Goal: Check status: Check status

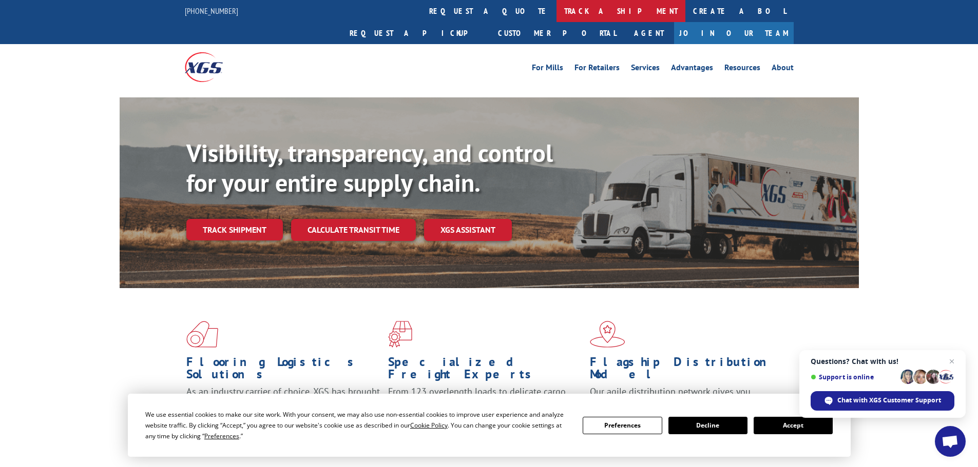
click at [556, 9] on link "track a shipment" at bounding box center [620, 11] width 129 height 22
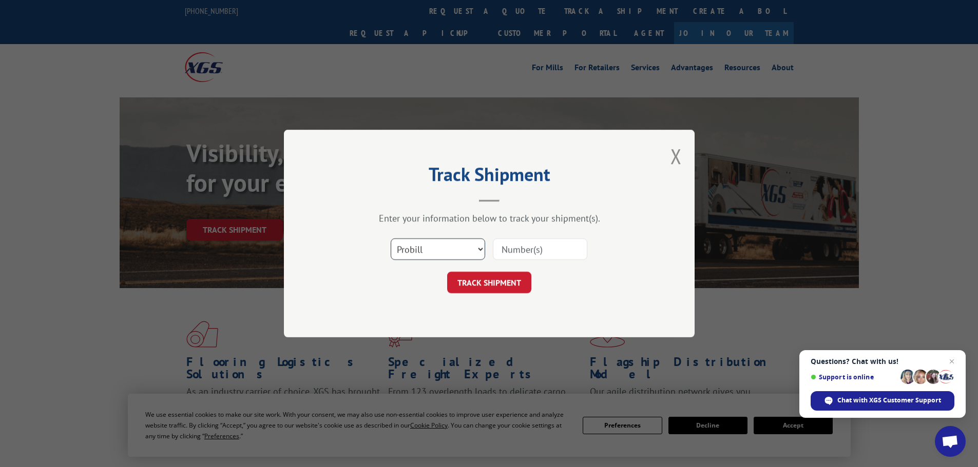
click at [464, 245] on select "Select category... Probill BOL PO" at bounding box center [438, 250] width 94 height 22
select select "bol"
click at [391, 239] on select "Select category... Probill BOL PO" at bounding box center [438, 250] width 94 height 22
click at [521, 249] on input at bounding box center [540, 250] width 94 height 22
type input "2856064"
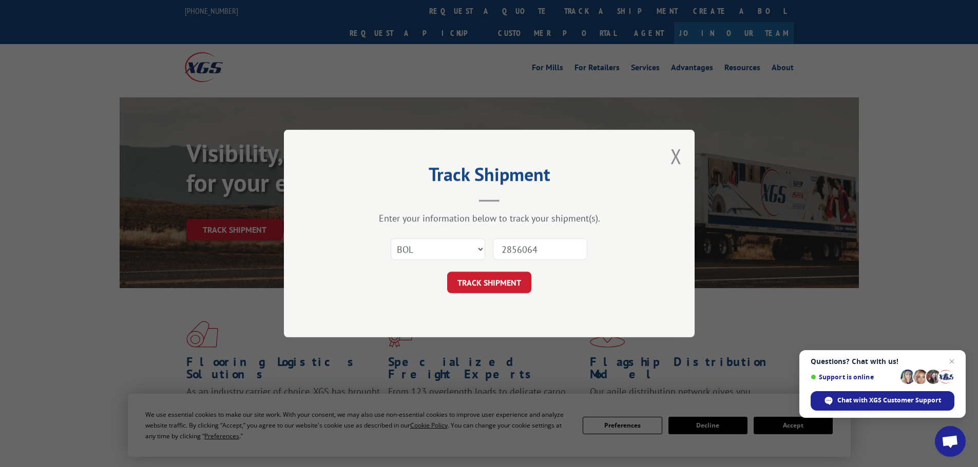
click button "TRACK SHIPMENT" at bounding box center [489, 283] width 84 height 22
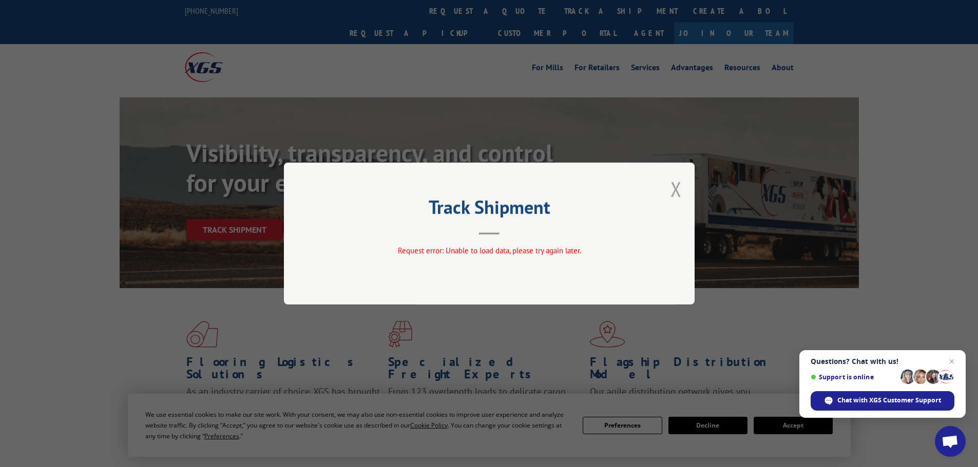
click at [673, 185] on button "Close modal" at bounding box center [675, 189] width 11 height 27
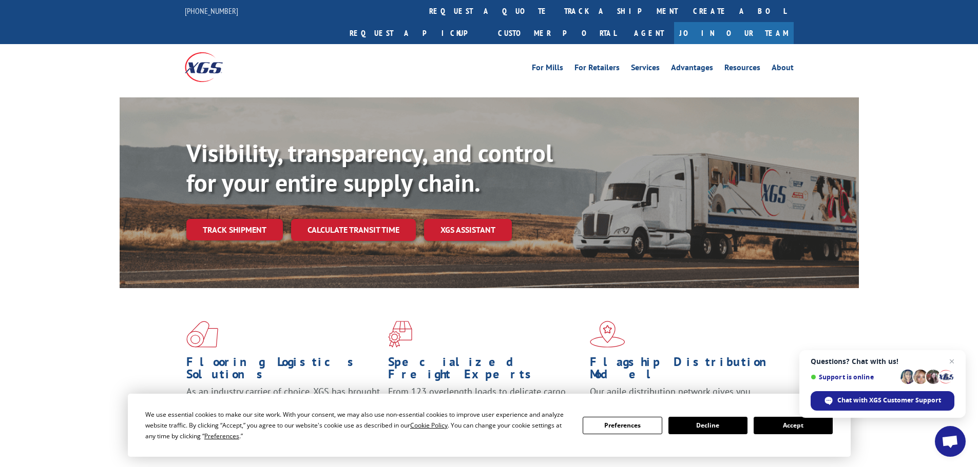
click at [786, 428] on button "Accept" at bounding box center [792, 425] width 79 height 17
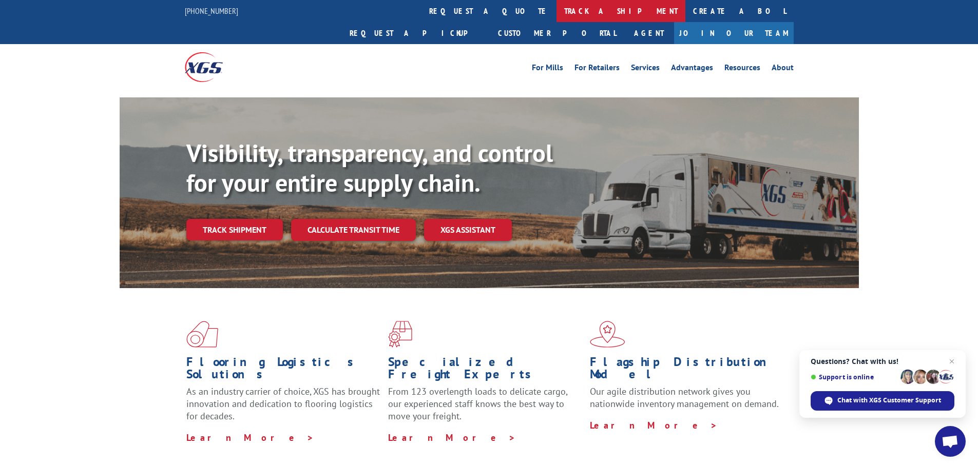
click at [556, 9] on link "track a shipment" at bounding box center [620, 11] width 129 height 22
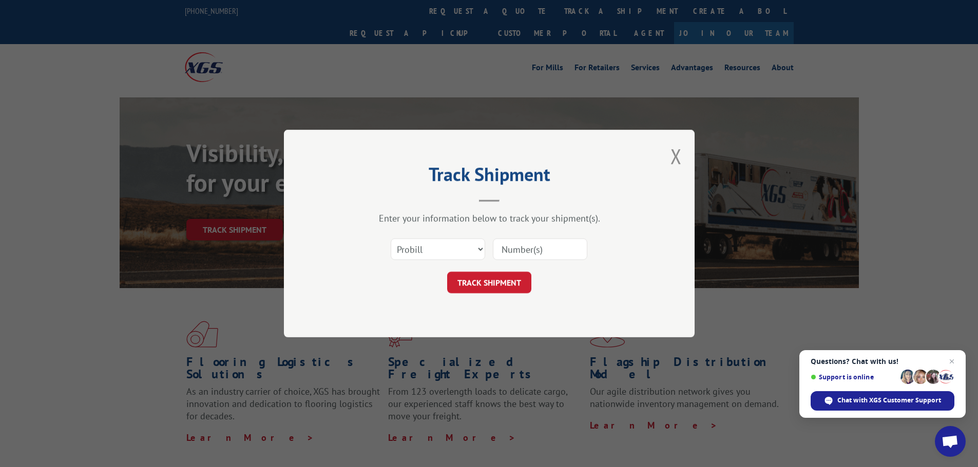
click at [507, 251] on input at bounding box center [540, 250] width 94 height 22
type input "2856064"
click at [491, 286] on button "TRACK SHIPMENT" at bounding box center [489, 283] width 84 height 22
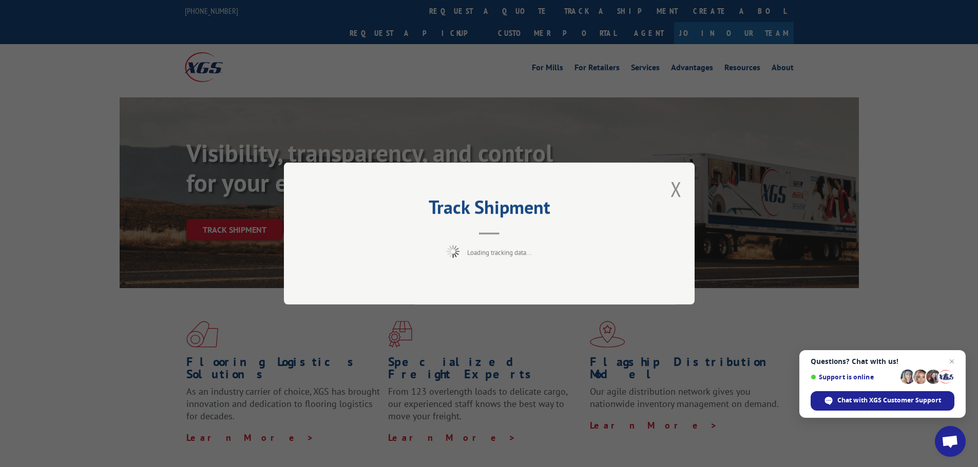
click at [682, 184] on div "Track Shipment Loading tracking data..." at bounding box center [489, 234] width 411 height 142
click at [681, 185] on button "Close modal" at bounding box center [675, 189] width 11 height 27
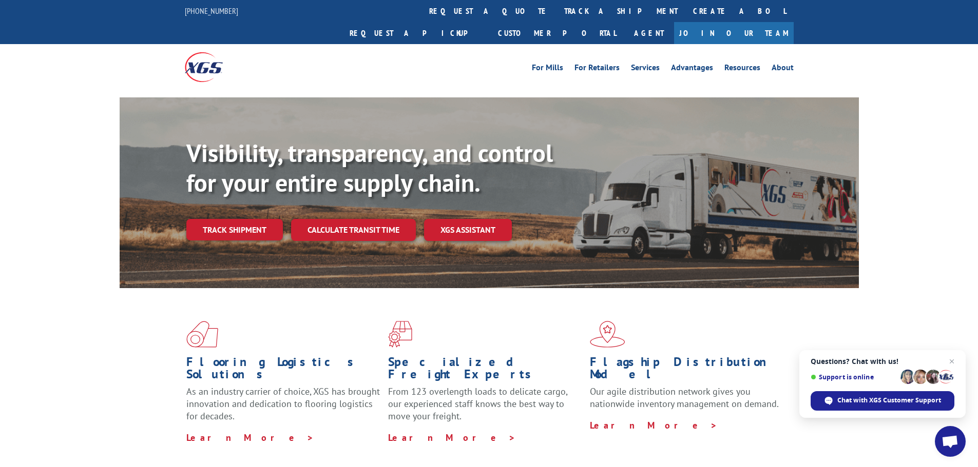
click at [250, 219] on link "Track shipment" at bounding box center [234, 230] width 96 height 22
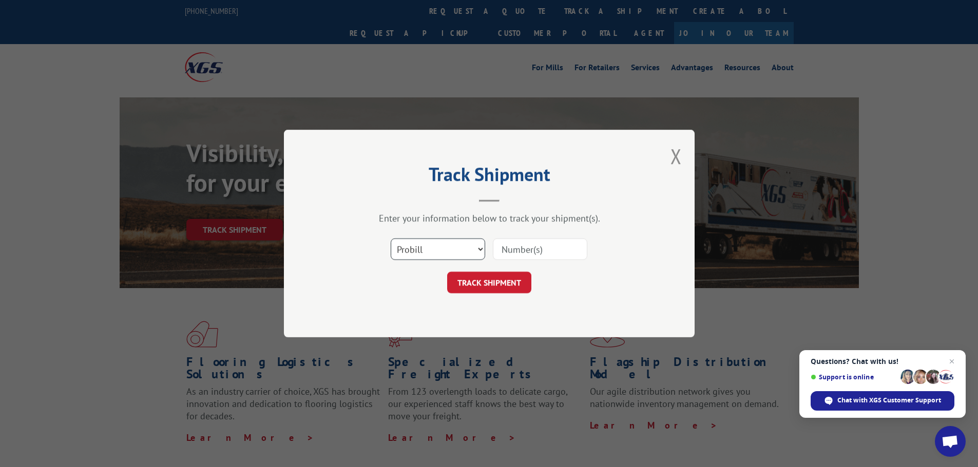
click at [475, 254] on select "Select category... Probill BOL PO" at bounding box center [438, 250] width 94 height 22
select select "bol"
click at [391, 239] on select "Select category... Probill BOL PO" at bounding box center [438, 250] width 94 height 22
type input "2856064"
click at [496, 281] on button "TRACK SHIPMENT" at bounding box center [489, 283] width 84 height 22
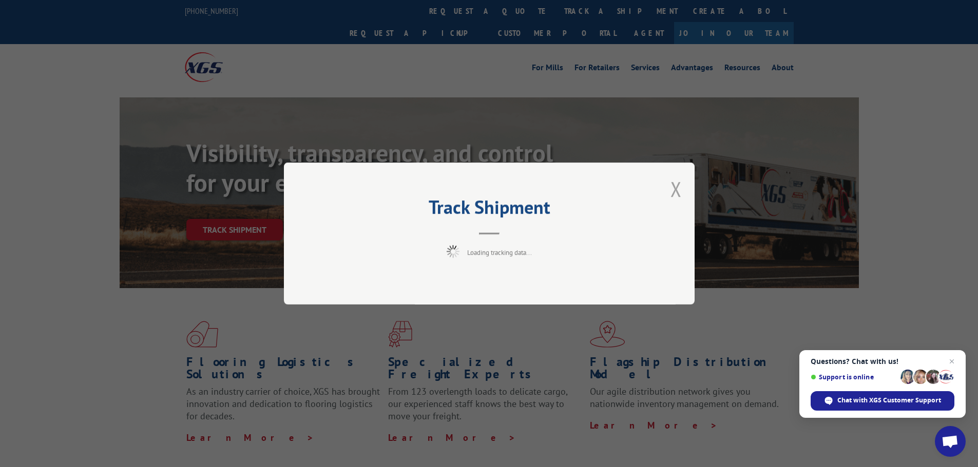
click at [679, 187] on button "Close modal" at bounding box center [675, 189] width 11 height 27
